Goal: Information Seeking & Learning: Learn about a topic

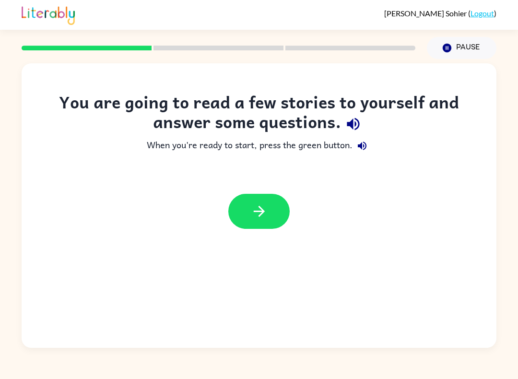
click at [243, 197] on button "button" at bounding box center [258, 211] width 61 height 35
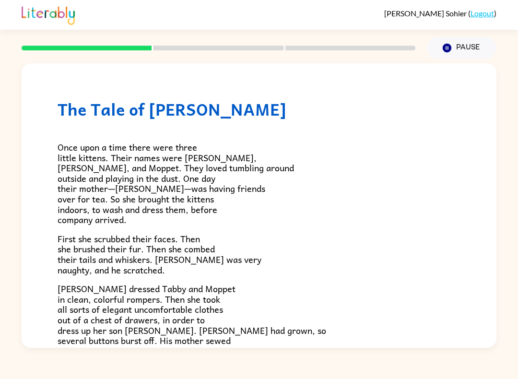
scroll to position [6, 0]
click at [453, 40] on button "Pause Pause" at bounding box center [462, 48] width 70 height 22
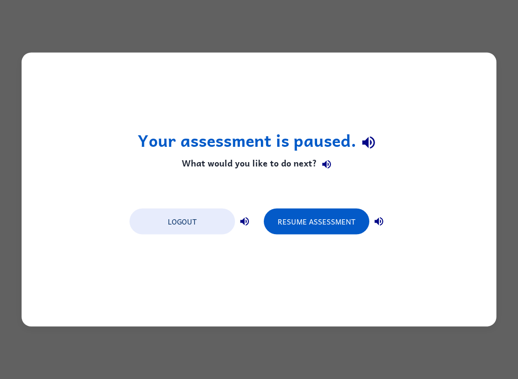
click at [299, 221] on button "Resume Assessment" at bounding box center [317, 222] width 106 height 26
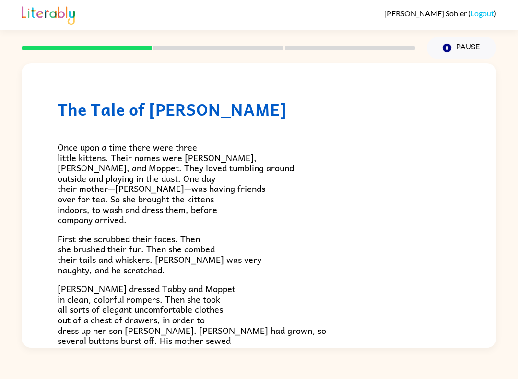
click at [455, 59] on button "Pause Pause" at bounding box center [462, 48] width 70 height 22
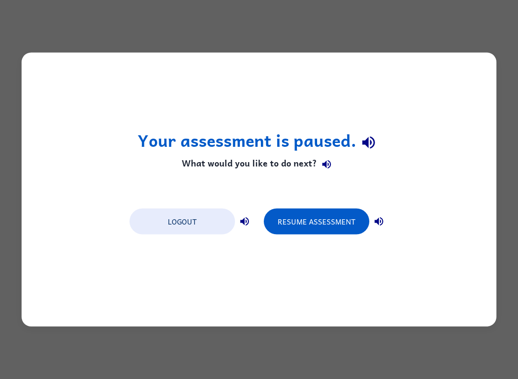
click at [182, 235] on button "Logout" at bounding box center [183, 222] width 106 height 26
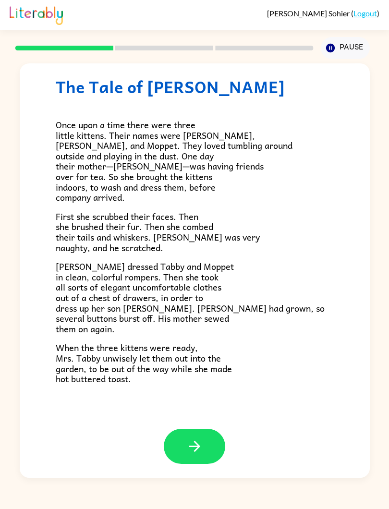
scroll to position [16, 0]
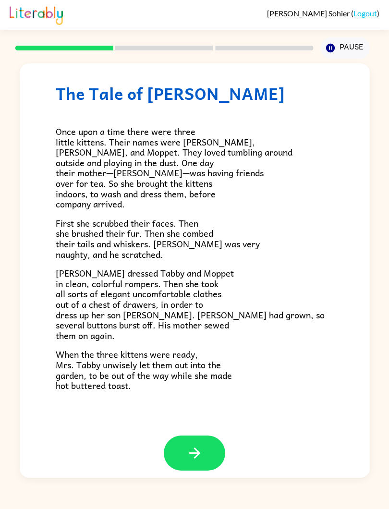
click at [347, 49] on button "Pause Pause" at bounding box center [345, 48] width 49 height 22
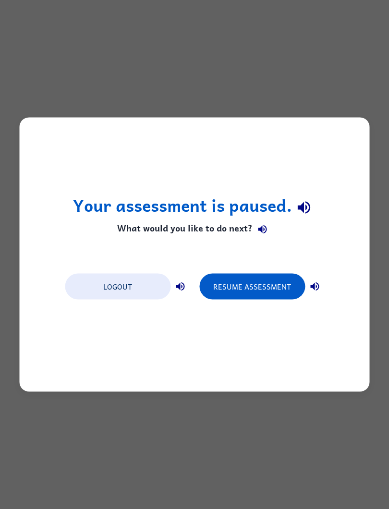
click at [271, 291] on button "Resume Assessment" at bounding box center [252, 287] width 106 height 26
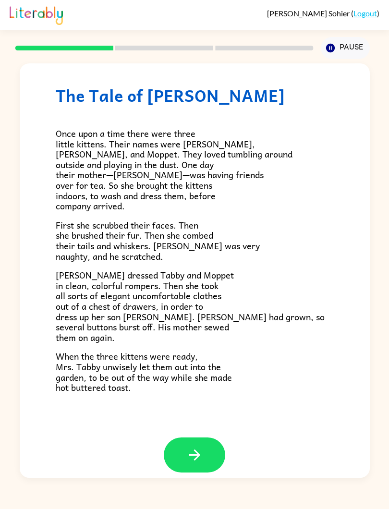
scroll to position [15, 0]
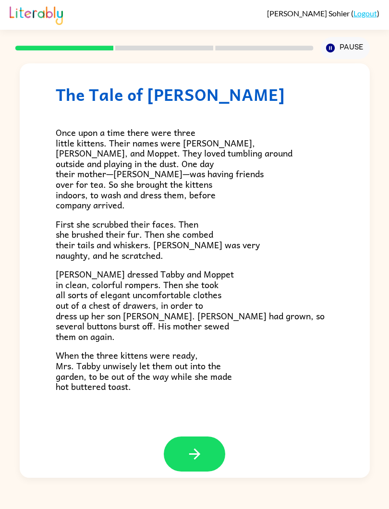
click at [341, 55] on button "Pause Pause" at bounding box center [345, 48] width 49 height 22
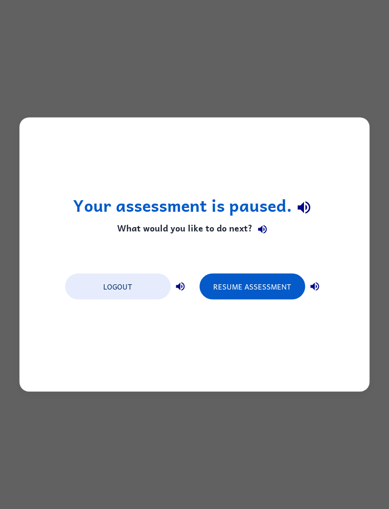
click at [238, 294] on button "Resume Assessment" at bounding box center [252, 287] width 106 height 26
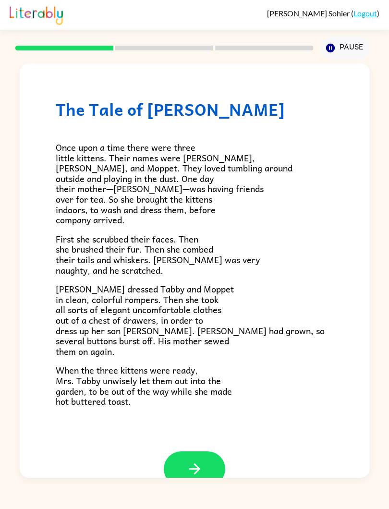
click at [214, 379] on button "button" at bounding box center [194, 468] width 61 height 35
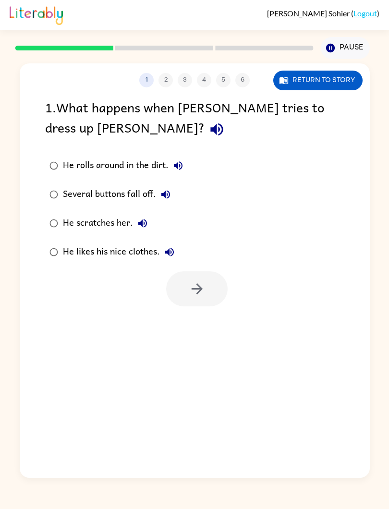
click at [184, 379] on div "1 2 3 4 5 6 Return to story 1 . What happens when [PERSON_NAME] tries to dress …" at bounding box center [195, 270] width 350 height 414
click at [316, 81] on button "Return to story" at bounding box center [317, 81] width 89 height 20
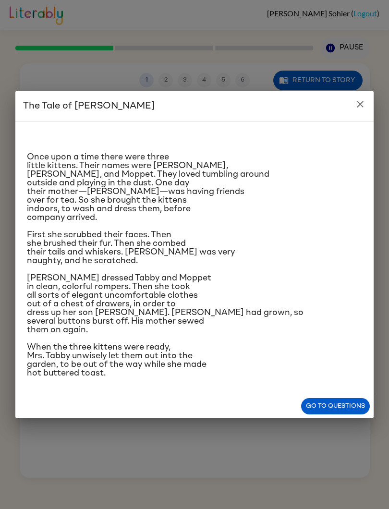
click at [355, 379] on button "Go to questions" at bounding box center [335, 406] width 69 height 17
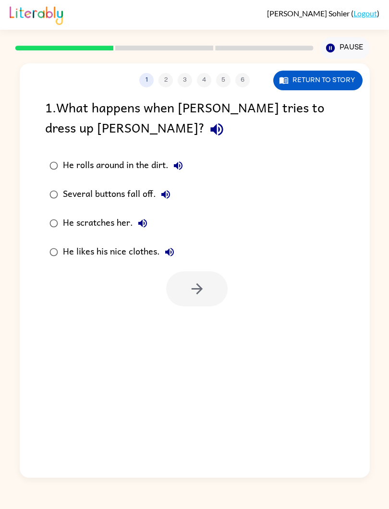
click at [298, 83] on button "Return to story" at bounding box center [317, 81] width 89 height 20
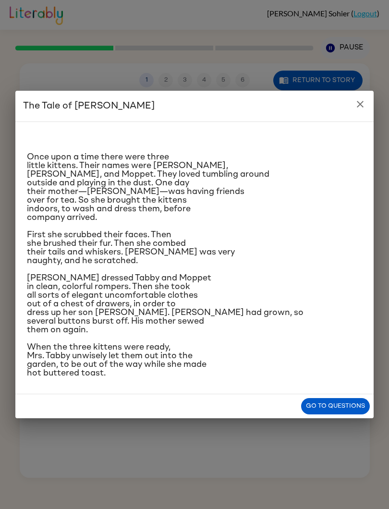
click at [351, 379] on button "Go to questions" at bounding box center [335, 406] width 69 height 17
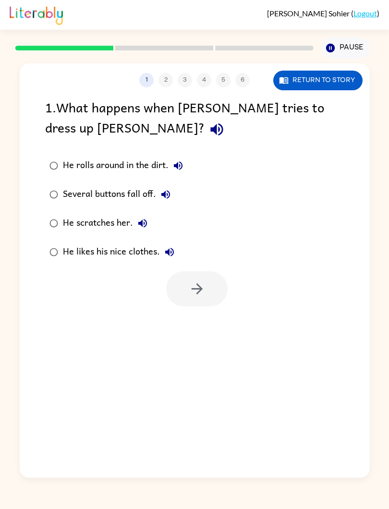
click at [298, 85] on button "Return to story" at bounding box center [317, 81] width 89 height 20
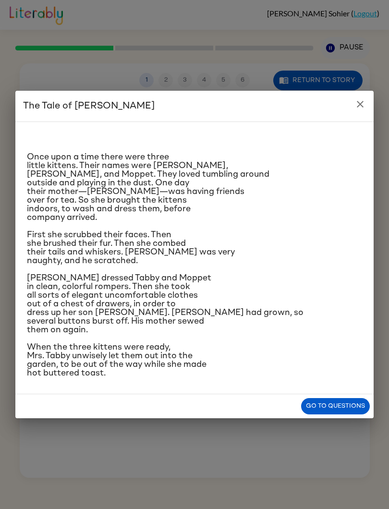
click at [327, 379] on button "Go to questions" at bounding box center [335, 406] width 69 height 17
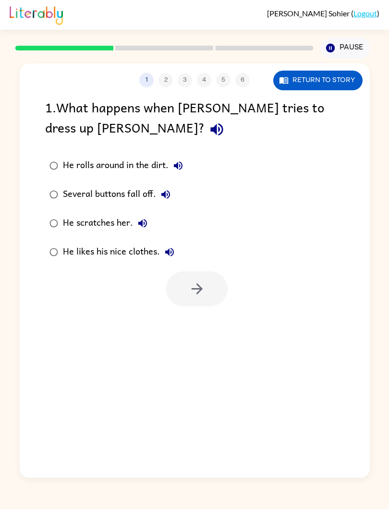
click at [63, 220] on div "He scratches her." at bounding box center [107, 223] width 89 height 19
click at [183, 300] on button "button" at bounding box center [196, 288] width 61 height 35
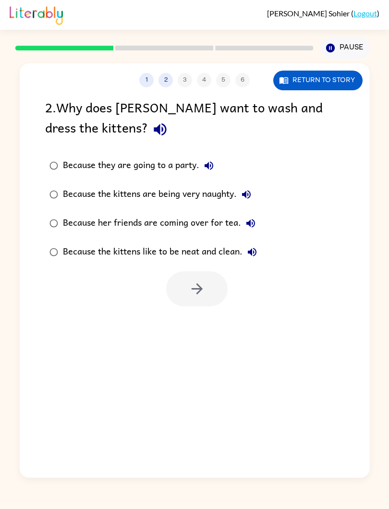
click at [333, 81] on button "Return to story" at bounding box center [317, 81] width 89 height 20
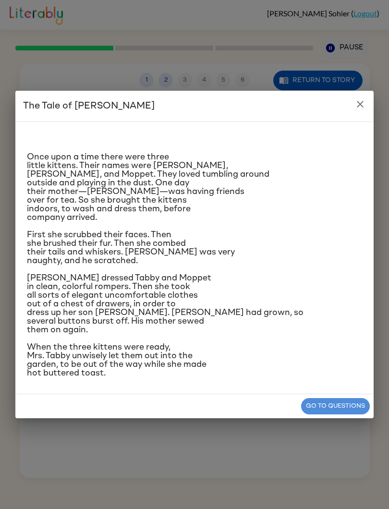
click at [353, 379] on button "Go to questions" at bounding box center [335, 406] width 69 height 17
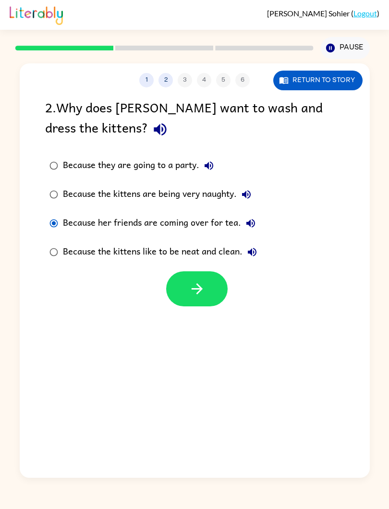
click at [210, 290] on button "button" at bounding box center [196, 288] width 61 height 35
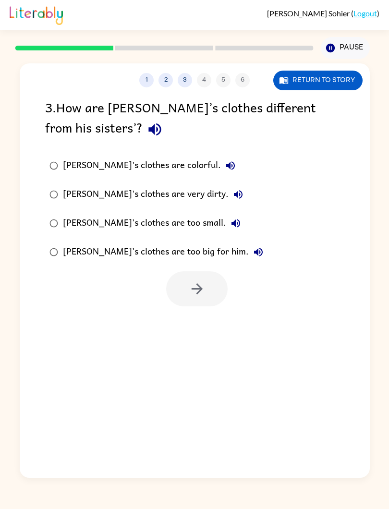
click at [346, 83] on button "Return to story" at bounding box center [317, 81] width 89 height 20
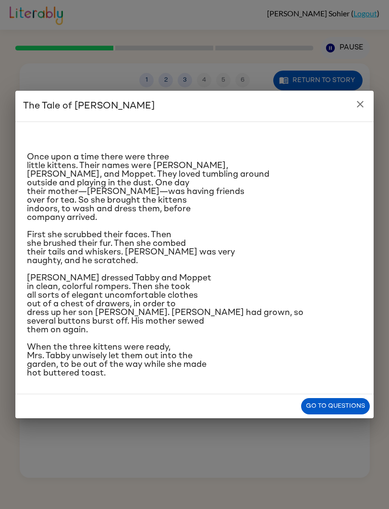
click at [351, 379] on button "Go to questions" at bounding box center [335, 406] width 69 height 17
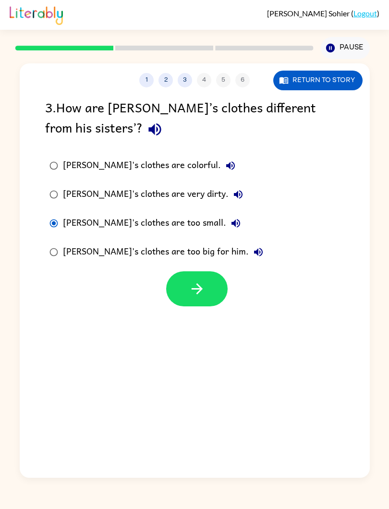
click at [207, 288] on button "button" at bounding box center [196, 288] width 61 height 35
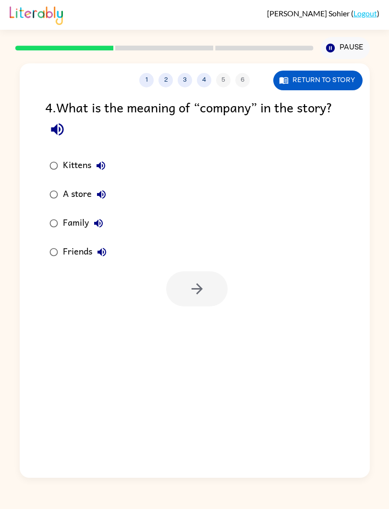
click at [340, 74] on button "Return to story" at bounding box center [317, 81] width 89 height 20
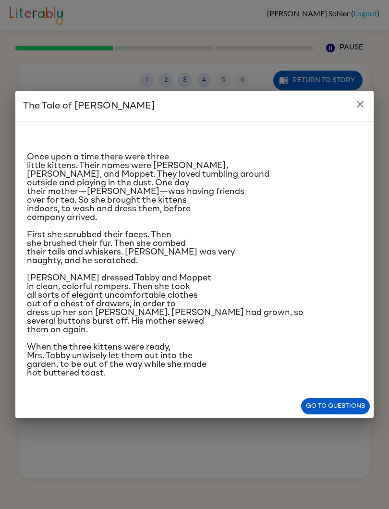
click at [330, 379] on button "Go to questions" at bounding box center [335, 406] width 69 height 17
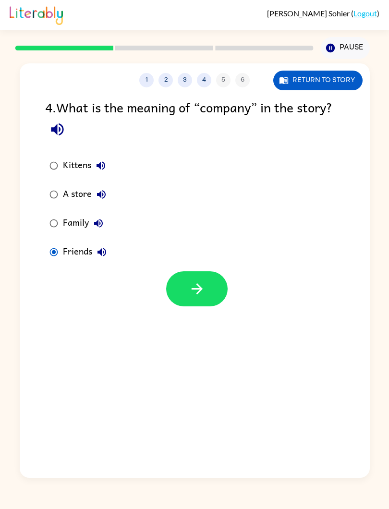
click at [185, 282] on button "button" at bounding box center [196, 288] width 61 height 35
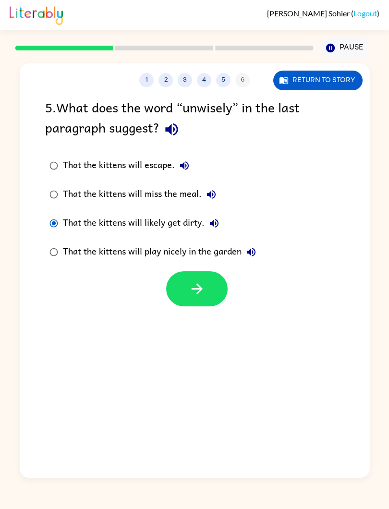
click at [200, 294] on icon "button" at bounding box center [197, 288] width 17 height 17
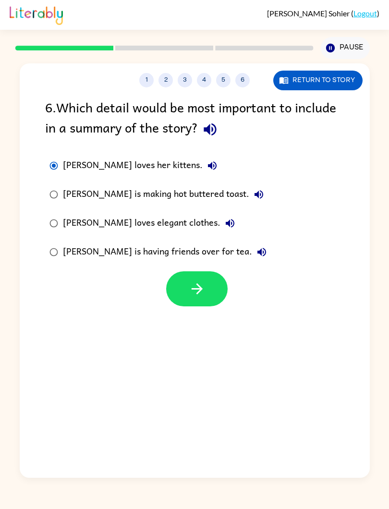
click at [198, 291] on icon "button" at bounding box center [197, 288] width 17 height 17
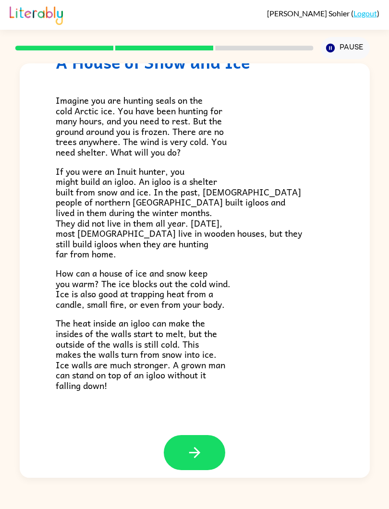
scroll to position [47, 0]
click at [196, 379] on icon "button" at bounding box center [194, 452] width 17 height 17
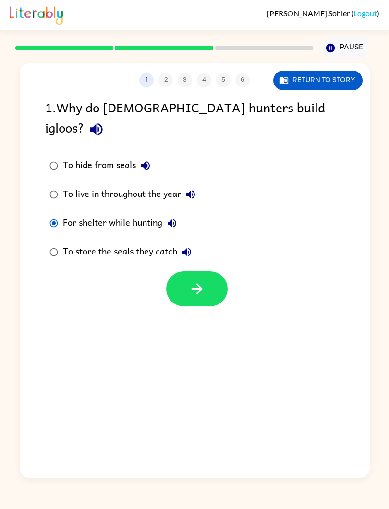
click at [202, 280] on icon "button" at bounding box center [197, 288] width 17 height 17
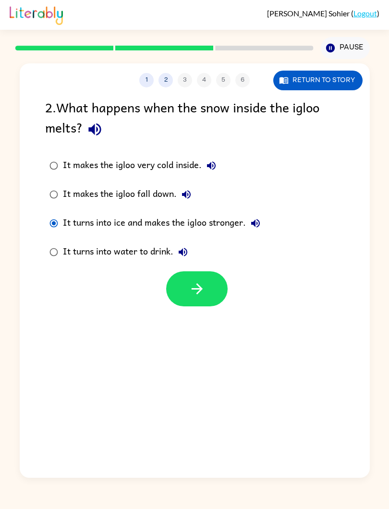
click at [206, 286] on button "button" at bounding box center [196, 288] width 61 height 35
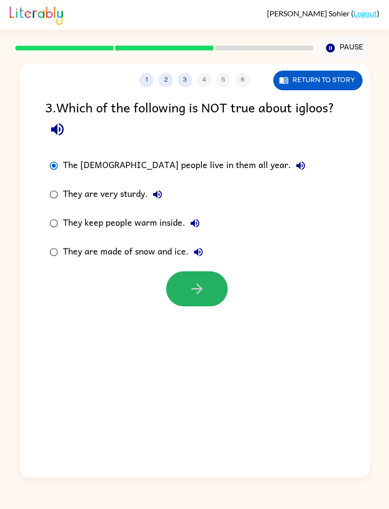
click at [189, 297] on icon "button" at bounding box center [197, 288] width 17 height 17
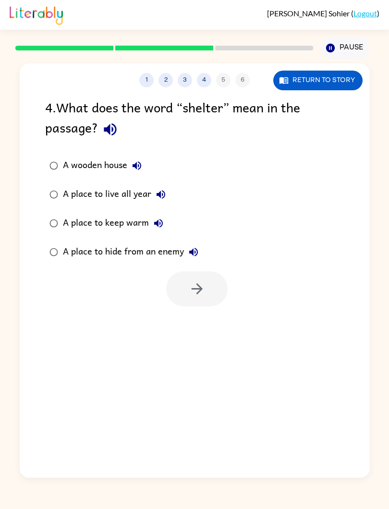
click at [329, 83] on button "Return to story" at bounding box center [317, 81] width 89 height 20
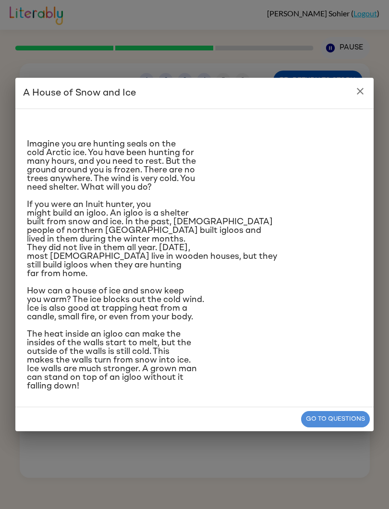
click at [322, 379] on button "Go to questions" at bounding box center [335, 419] width 69 height 17
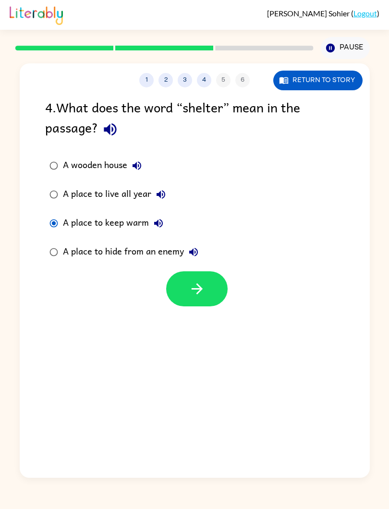
click at [190, 296] on icon "button" at bounding box center [197, 288] width 17 height 17
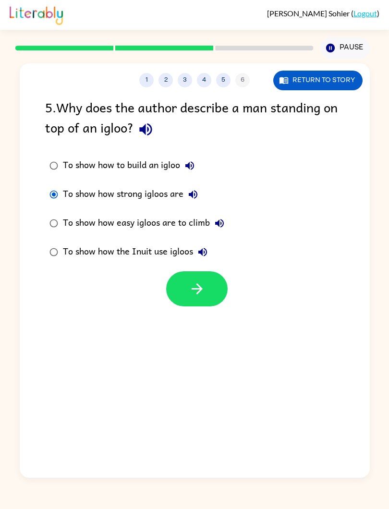
click at [207, 299] on button "button" at bounding box center [196, 288] width 61 height 35
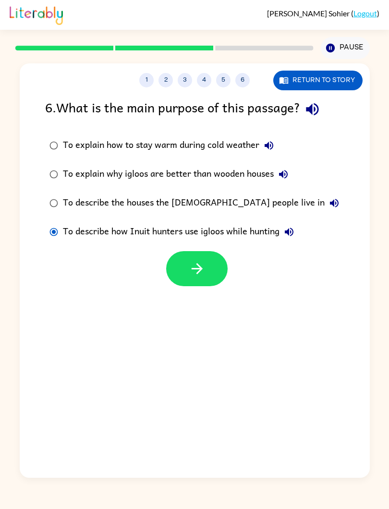
click at [193, 276] on icon "button" at bounding box center [197, 268] width 17 height 17
